Goal: Information Seeking & Learning: Understand process/instructions

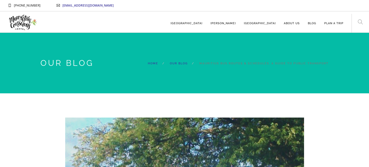
select select "12:30"
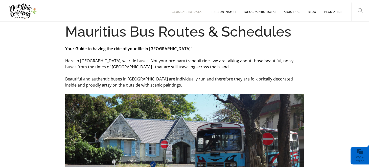
click at [202, 11] on link "[GEOGRAPHIC_DATA]" at bounding box center [187, 10] width 32 height 14
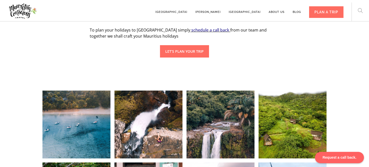
scroll to position [402, 0]
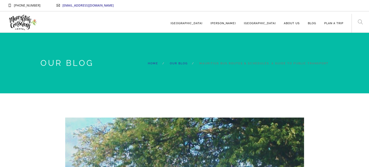
select select "Pickup time"
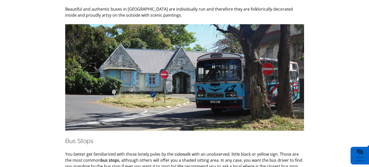
scroll to position [357, 0]
